Goal: Information Seeking & Learning: Compare options

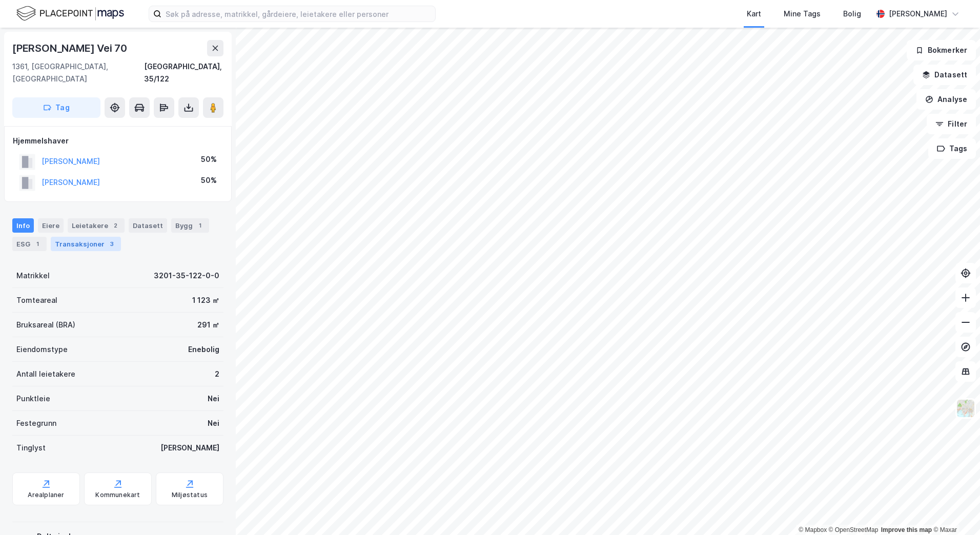
click at [84, 237] on div "Transaksjoner 3" at bounding box center [86, 244] width 70 height 14
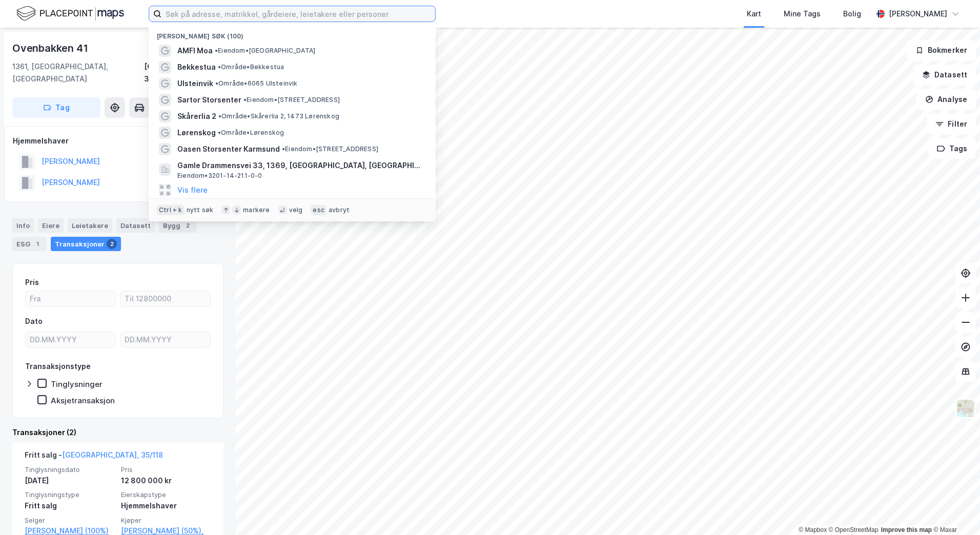
click at [202, 14] on input at bounding box center [298, 13] width 274 height 15
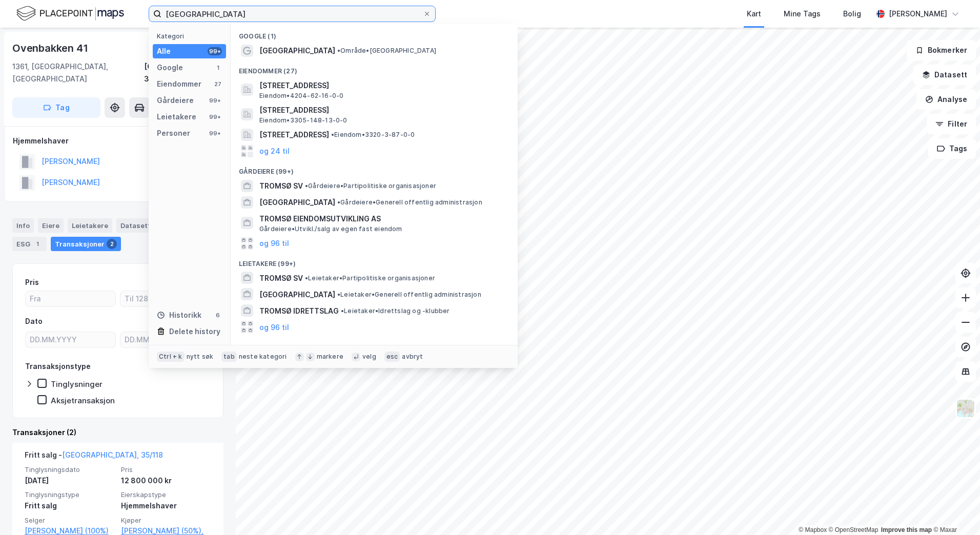
type input "[GEOGRAPHIC_DATA]"
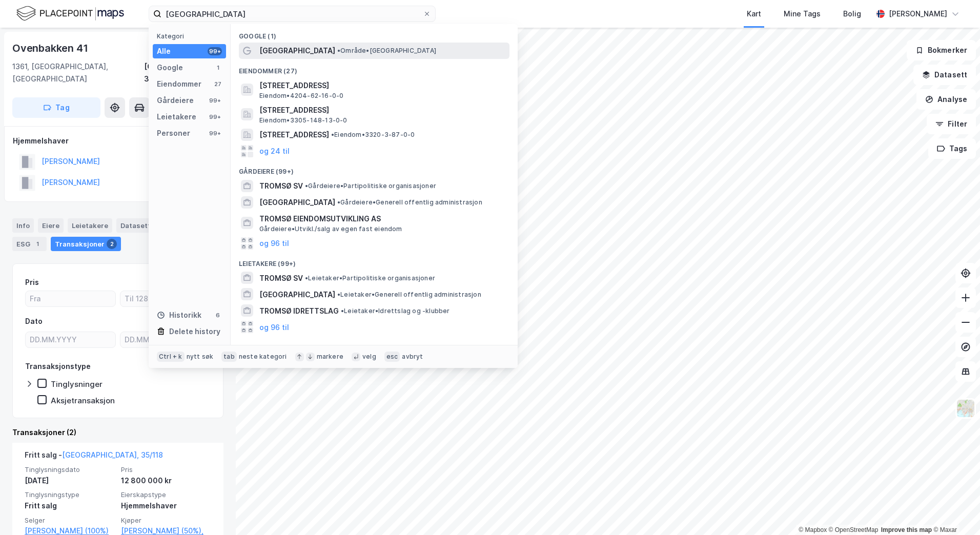
click at [337, 53] on span "• Område • [GEOGRAPHIC_DATA]" at bounding box center [386, 51] width 99 height 8
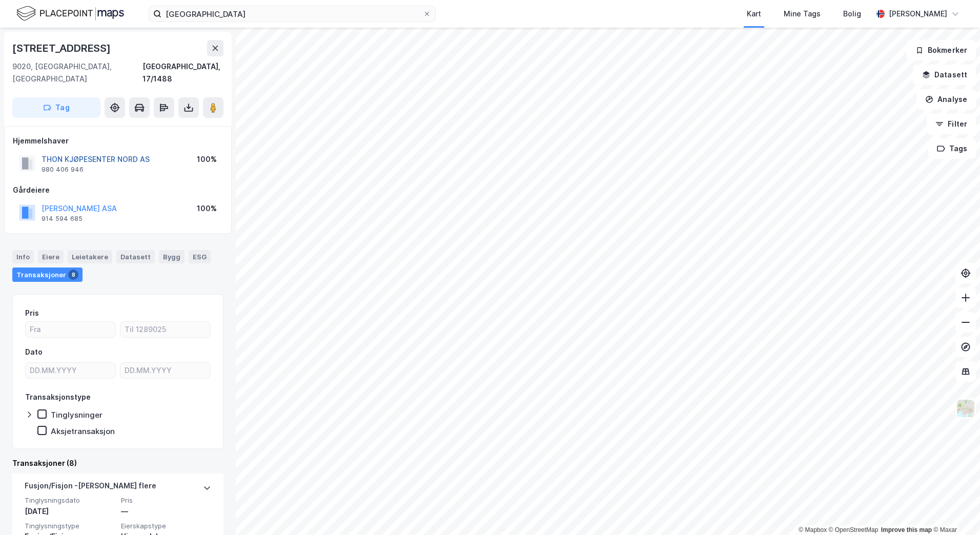
click at [0, 0] on button "THON KJØPESENTER NORD AS" at bounding box center [0, 0] width 0 height 0
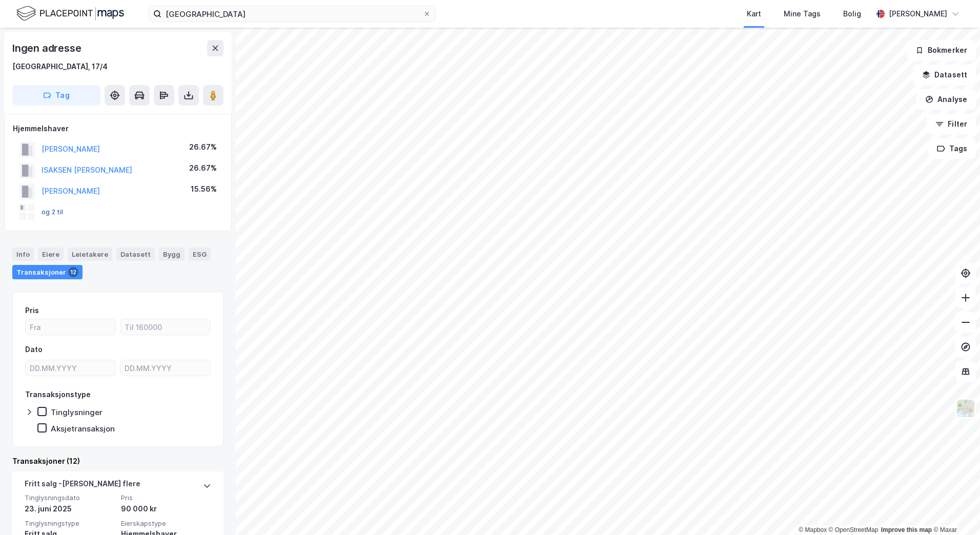
click at [0, 0] on button "og 2 til" at bounding box center [0, 0] width 0 height 0
